Goal: Navigation & Orientation: Find specific page/section

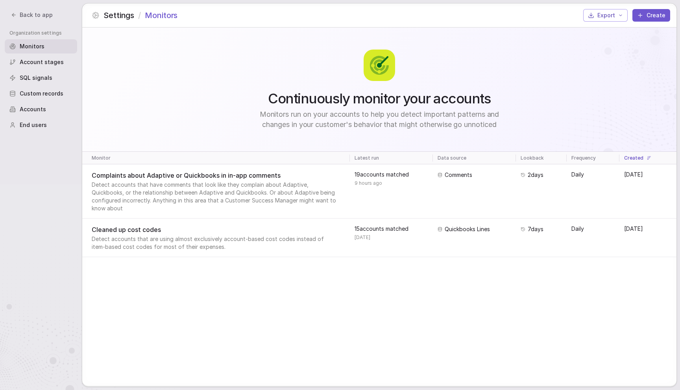
click at [551, 310] on div "Continuously monitor your accounts Monitors run on your accounts to help you de…" at bounding box center [379, 207] width 594 height 359
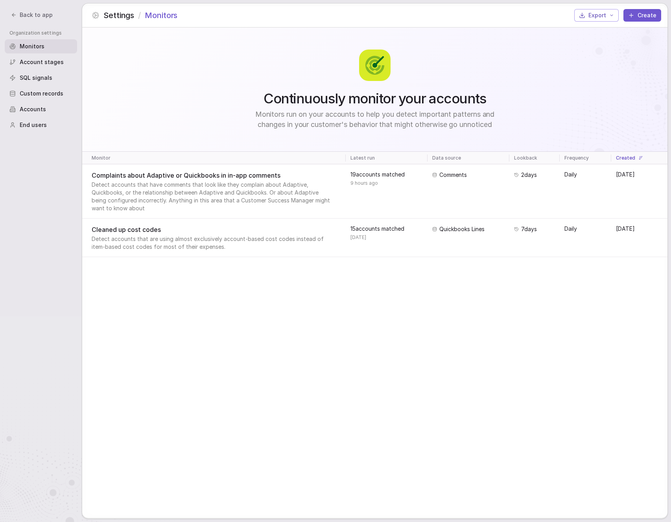
click at [515, 337] on div "Continuously monitor your accounts Monitors run on your accounts to help you de…" at bounding box center [374, 273] width 585 height 491
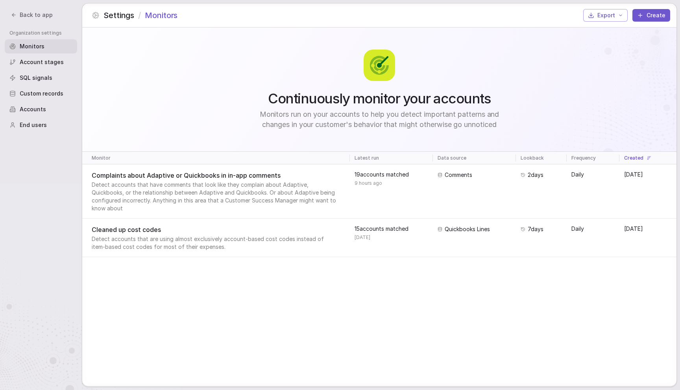
drag, startPoint x: 269, startPoint y: 91, endPoint x: 269, endPoint y: 83, distance: 8.3
click at [269, 90] on div "Continuously monitor your accounts Monitors run on your accounts to help you de…" at bounding box center [379, 90] width 255 height 80
click at [47, 17] on span "Back to app" at bounding box center [36, 15] width 33 height 8
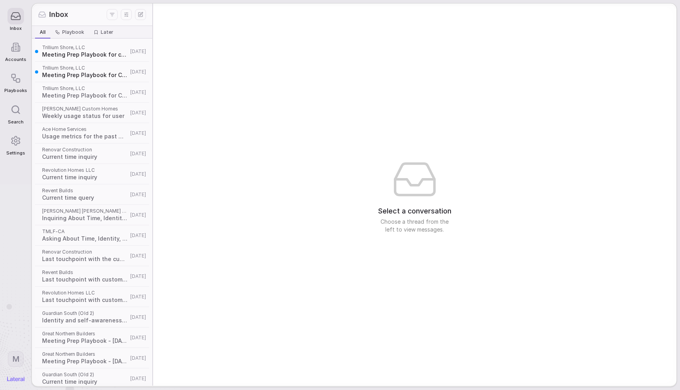
click at [257, 111] on div "Select a conversation Choose a thread from the left to view messages." at bounding box center [414, 195] width 523 height 382
click at [238, 122] on div "Select a conversation Choose a thread from the left to view messages." at bounding box center [414, 195] width 523 height 382
